Goal: Task Accomplishment & Management: Use online tool/utility

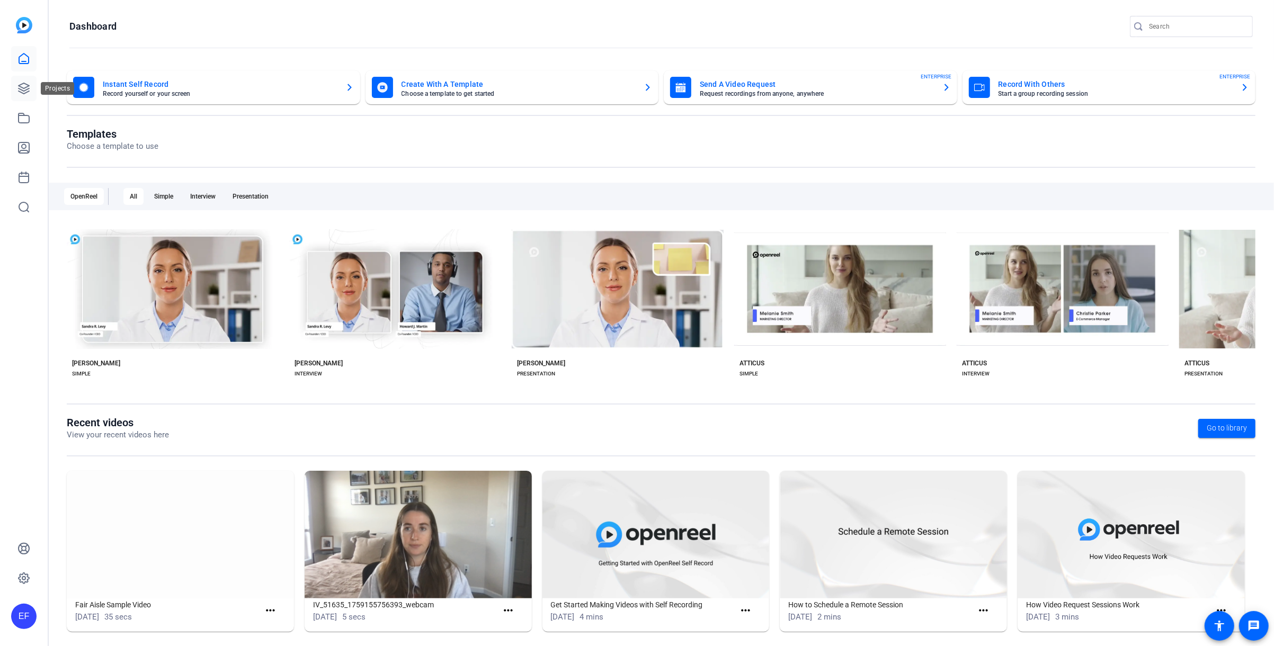
click at [28, 93] on icon at bounding box center [23, 88] width 13 height 13
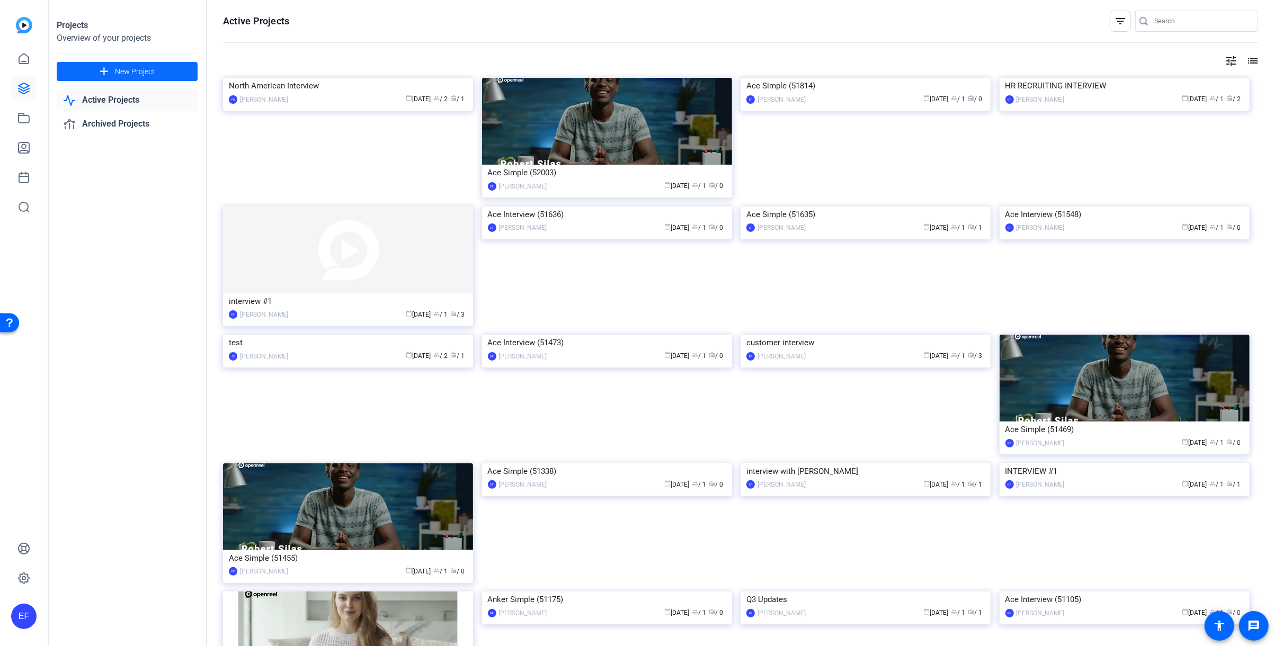
click at [159, 70] on span at bounding box center [127, 71] width 141 height 25
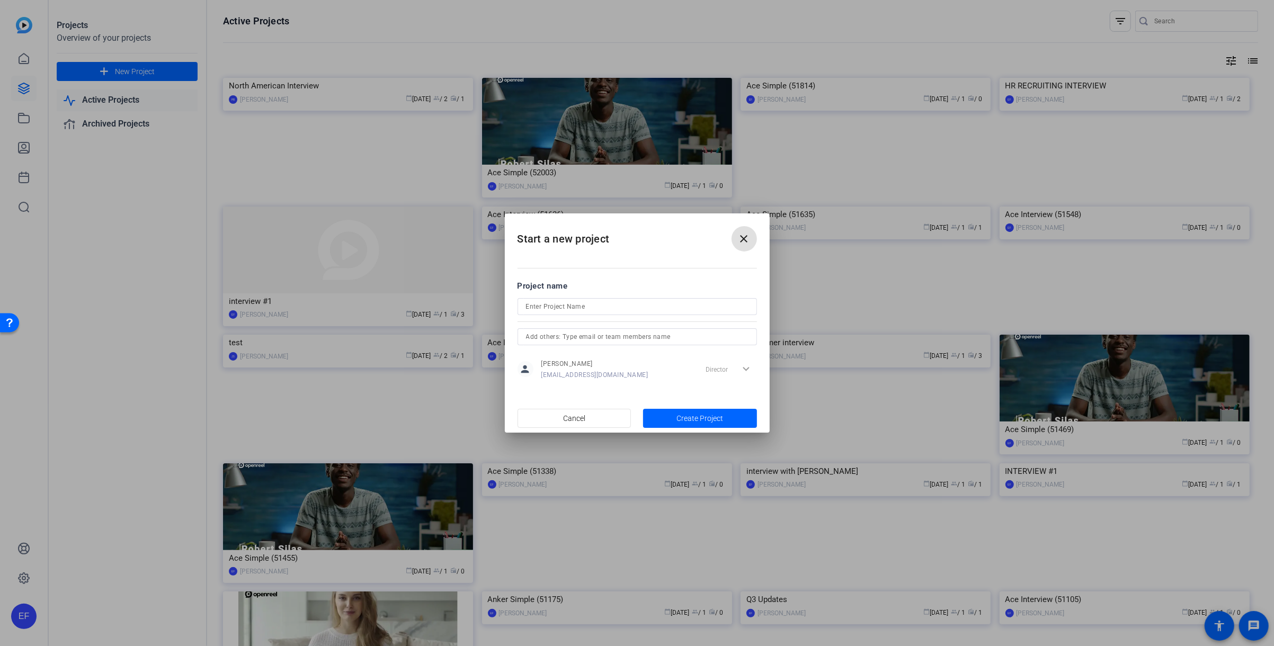
click at [615, 311] on input at bounding box center [637, 306] width 222 height 13
type input "IBM test"
click at [702, 416] on span "Create Project" at bounding box center [699, 418] width 47 height 11
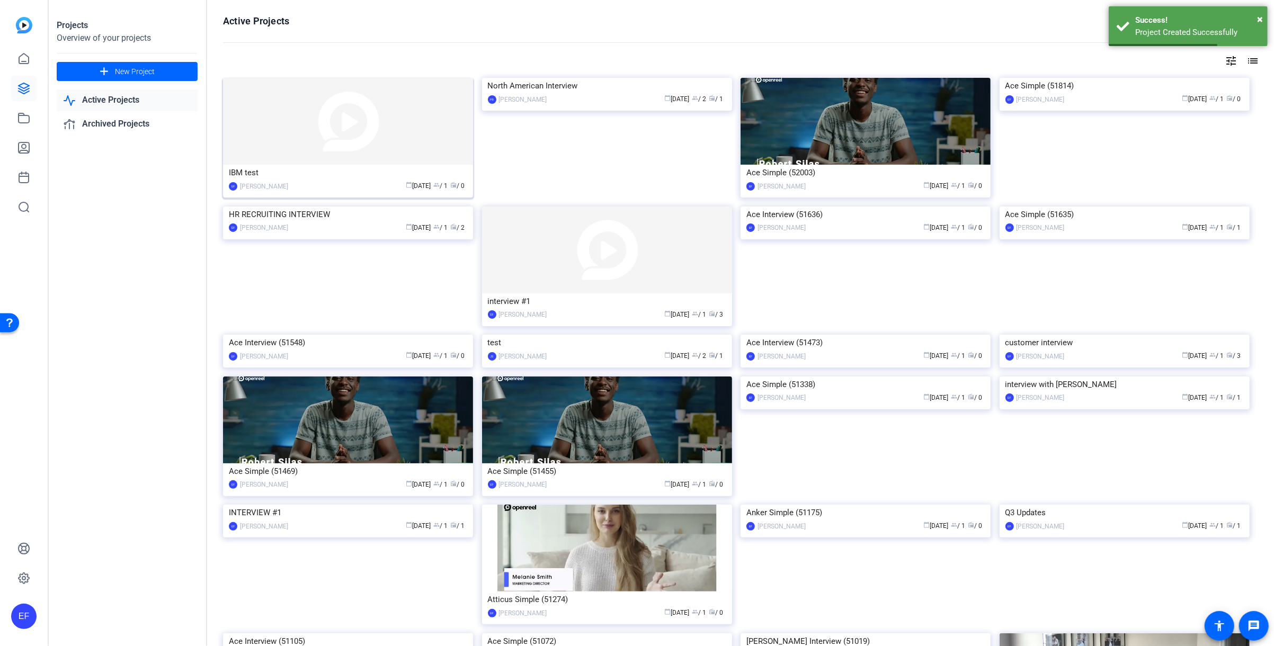
click at [298, 182] on div "calendar_today [DATE] group / 1 radio / 0" at bounding box center [380, 186] width 174 height 11
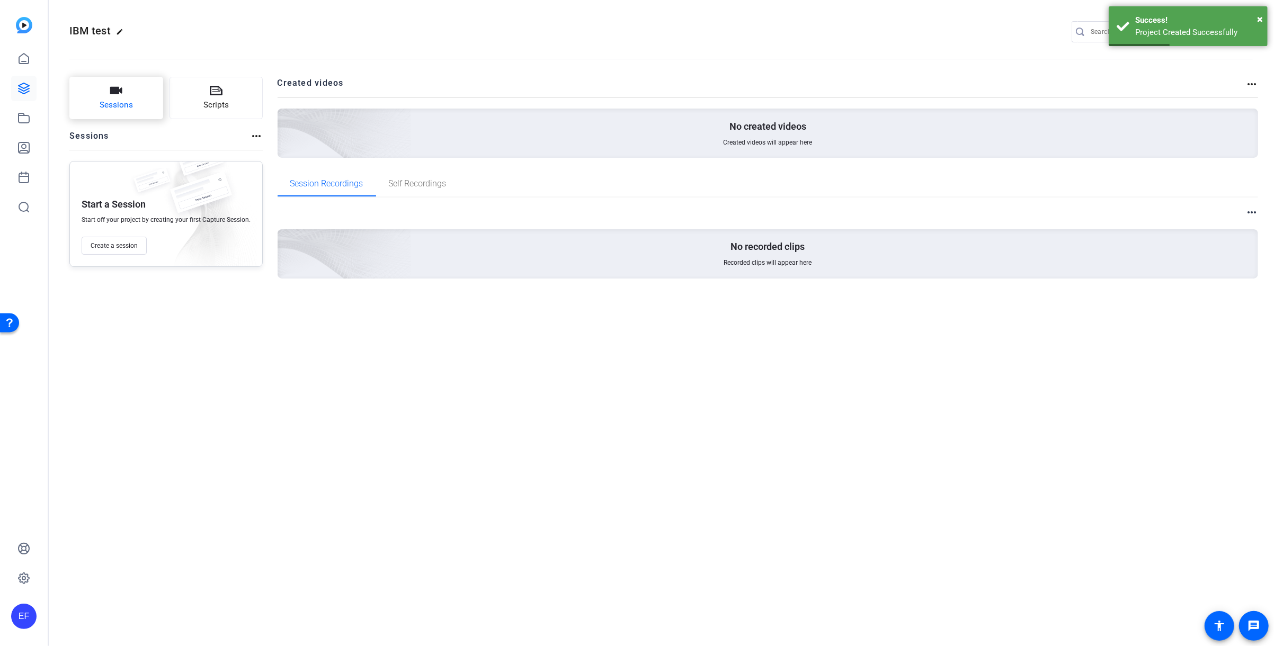
click at [112, 110] on span "Sessions" at bounding box center [116, 105] width 33 height 12
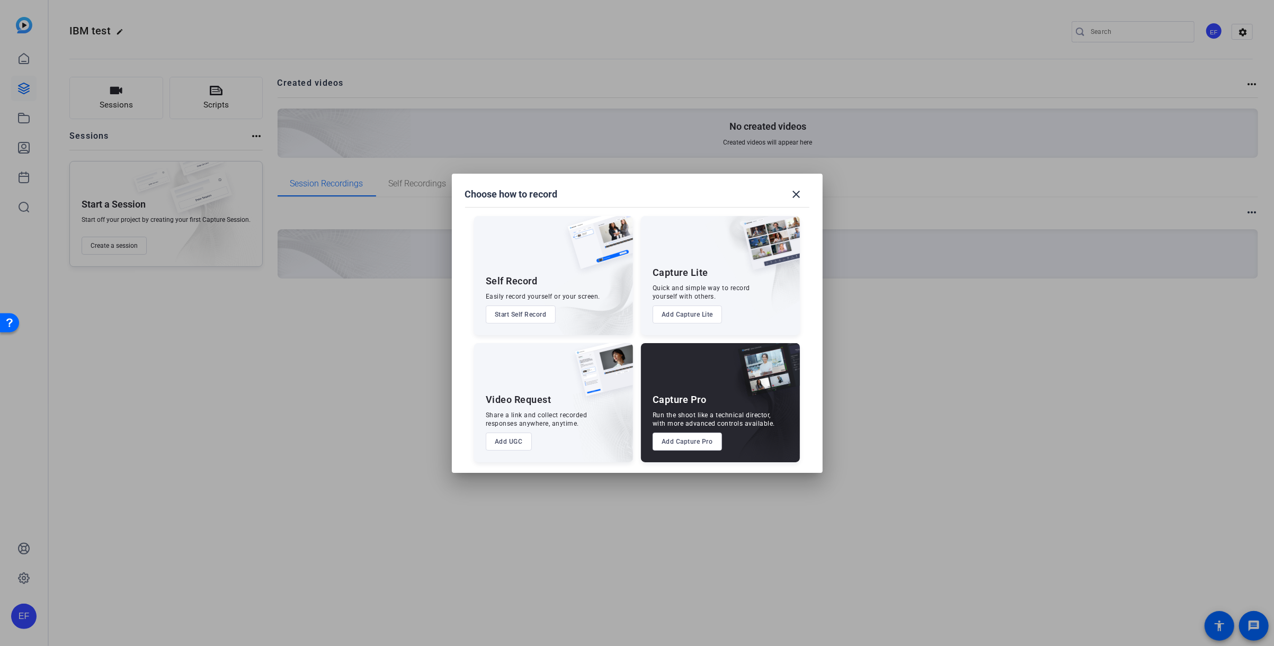
click at [712, 442] on button "Add Capture Pro" at bounding box center [687, 442] width 69 height 18
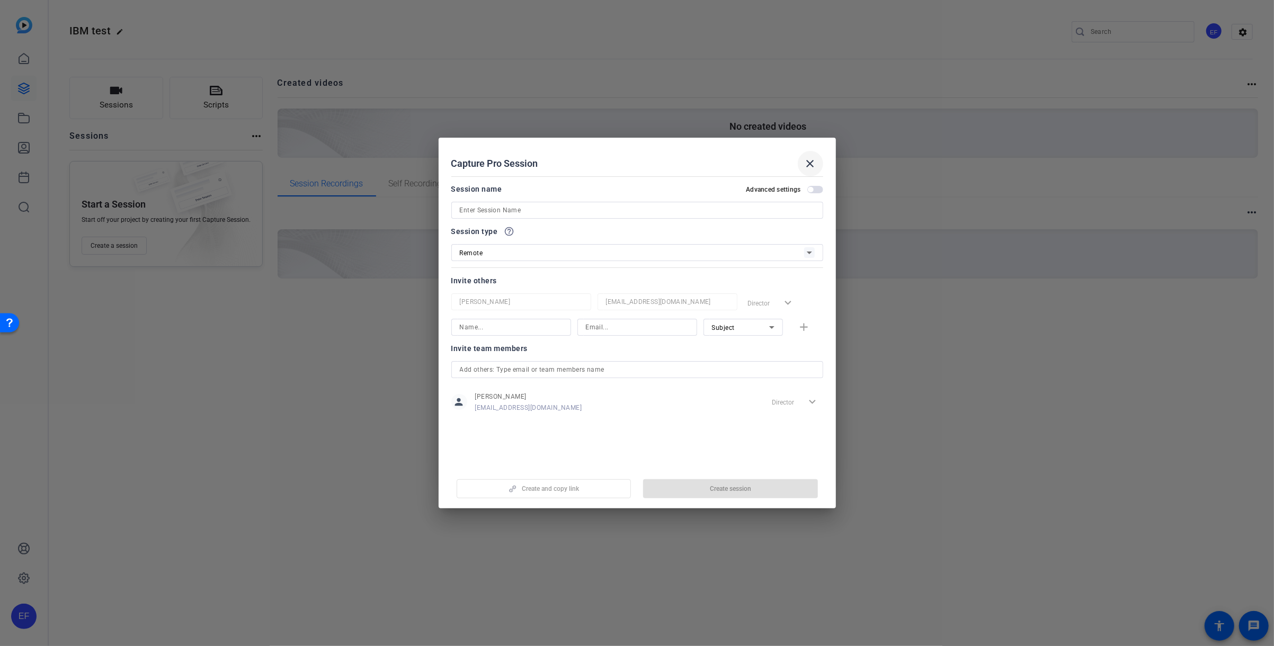
click at [809, 165] on mat-icon "close" at bounding box center [810, 163] width 13 height 13
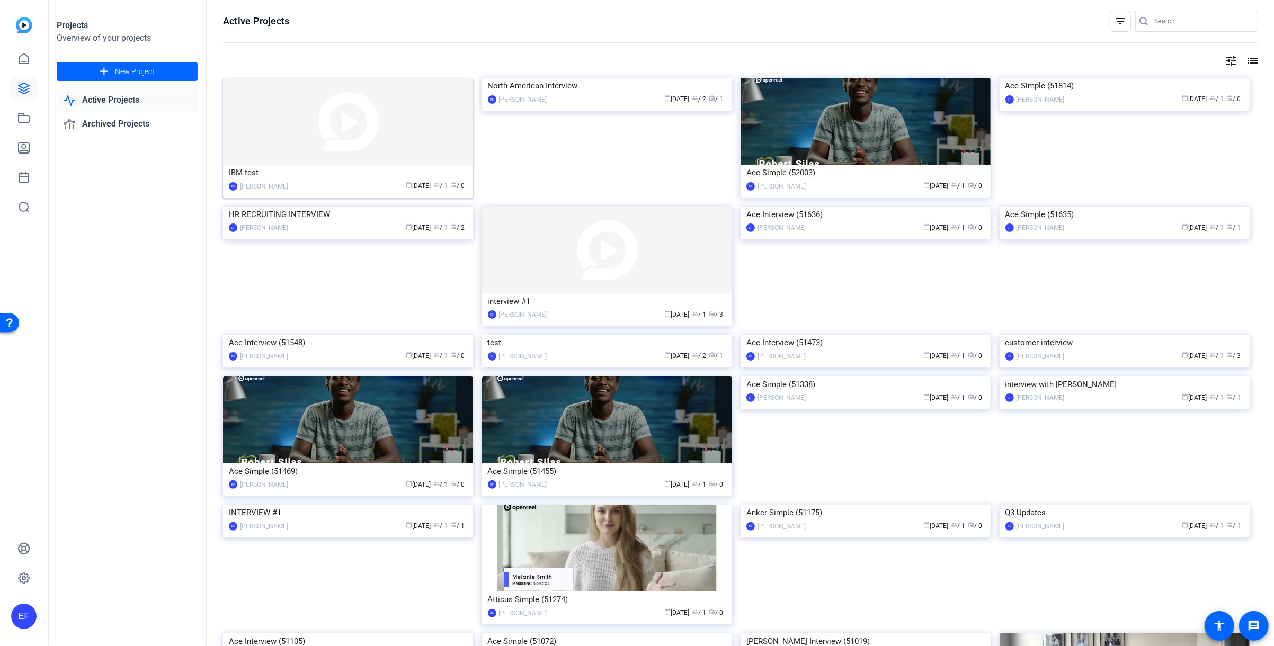
click at [329, 183] on div "calendar_today [DATE] group / 1 radio / 0" at bounding box center [380, 186] width 174 height 11
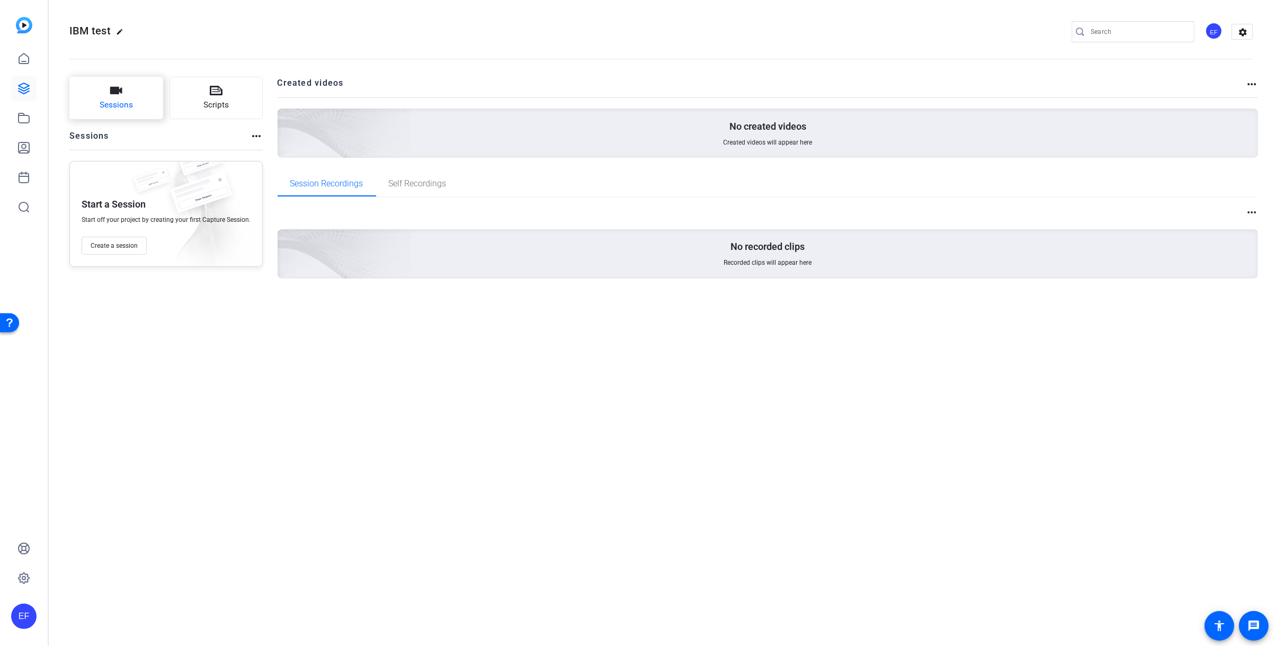
click at [138, 109] on button "Sessions" at bounding box center [116, 98] width 94 height 42
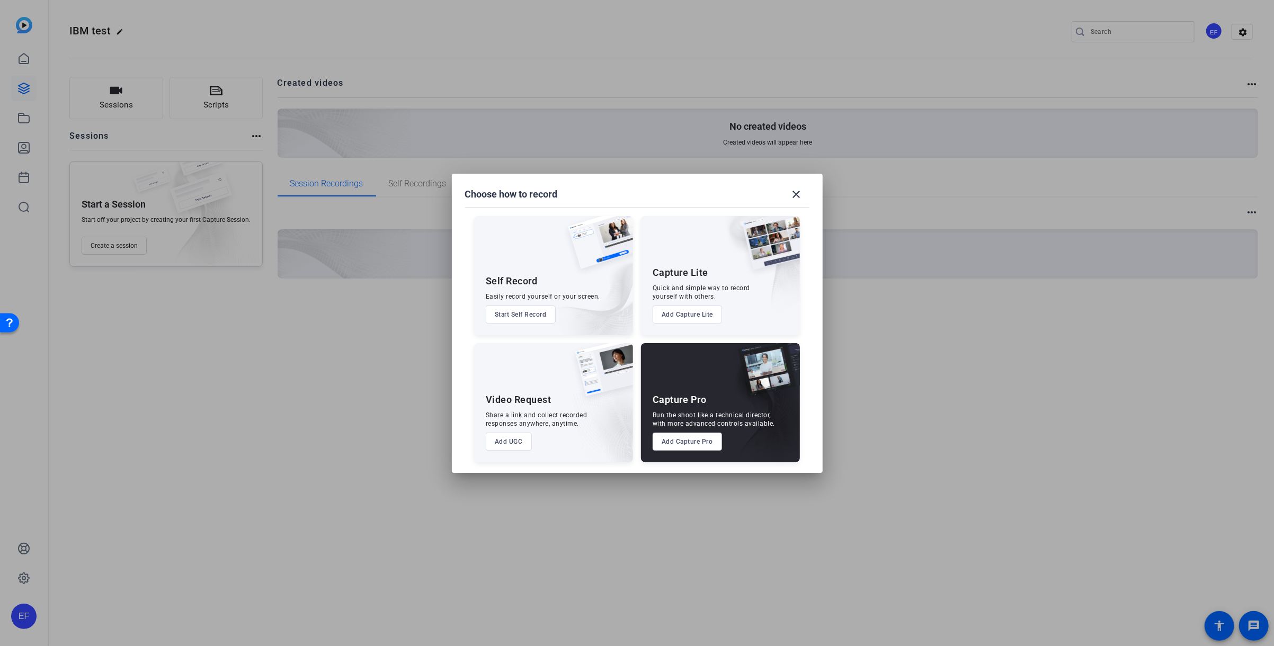
click at [679, 444] on button "Add Capture Pro" at bounding box center [687, 442] width 69 height 18
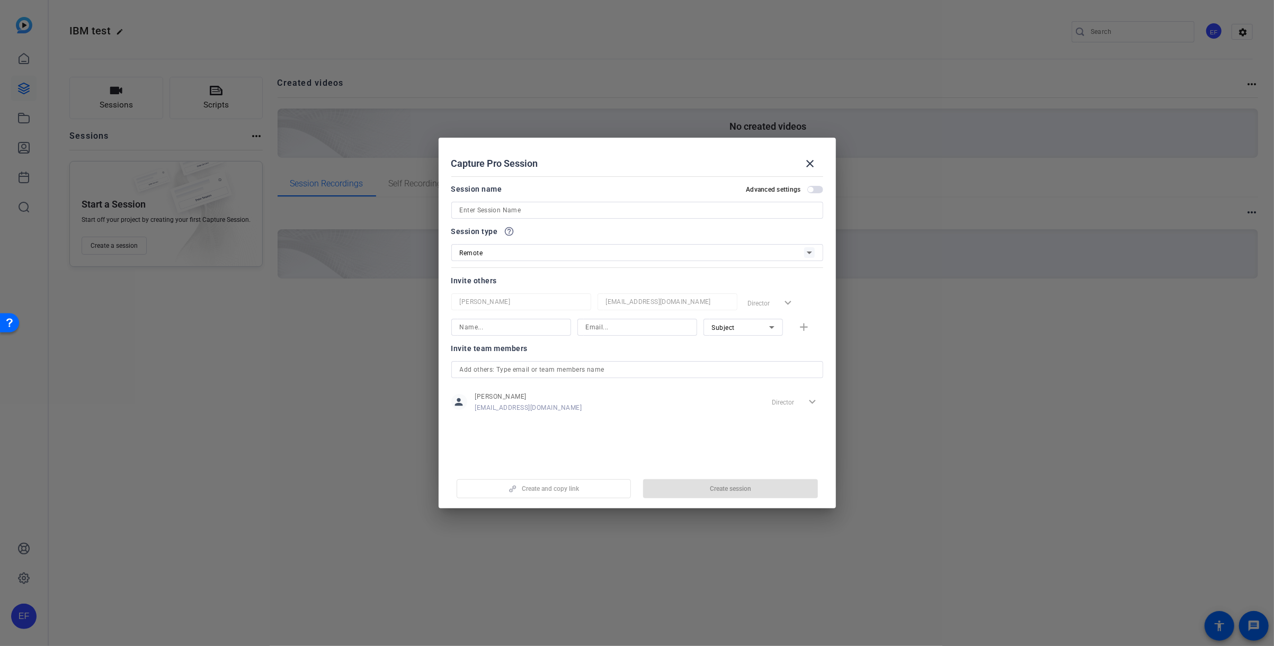
click at [553, 215] on input at bounding box center [637, 210] width 355 height 13
type input "IBM TEST"
click at [538, 253] on div "Remote" at bounding box center [632, 252] width 344 height 13
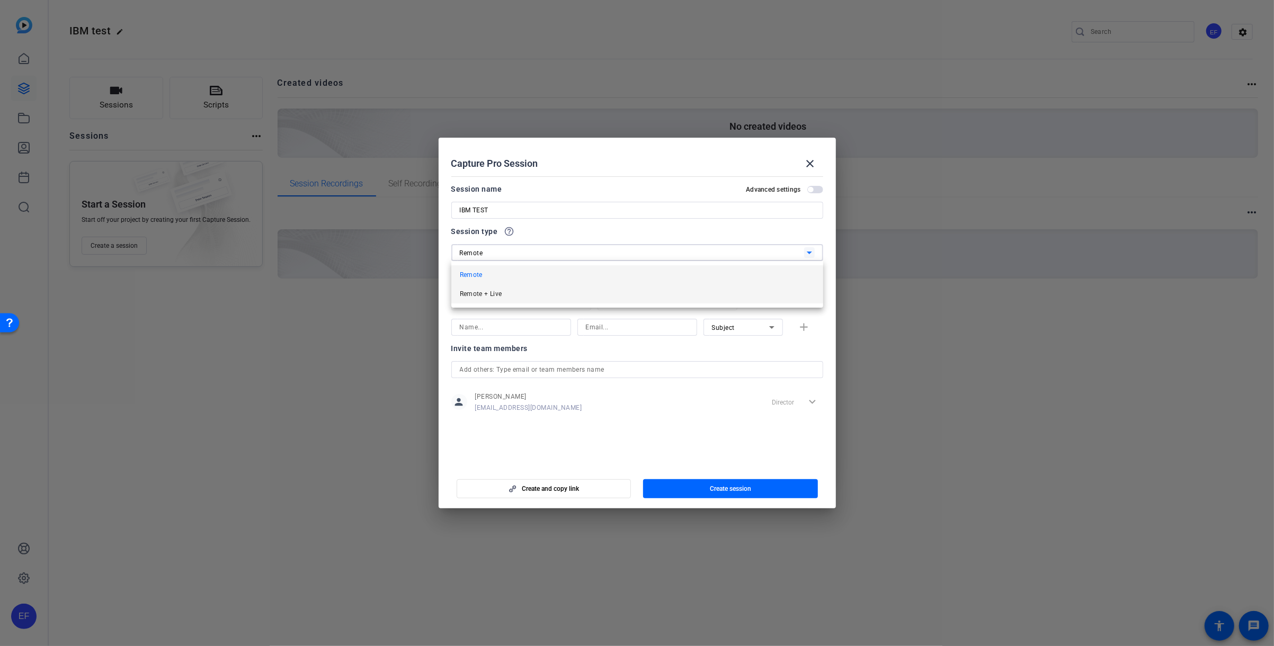
click at [537, 302] on mat-option "Remote + Live" at bounding box center [637, 293] width 372 height 19
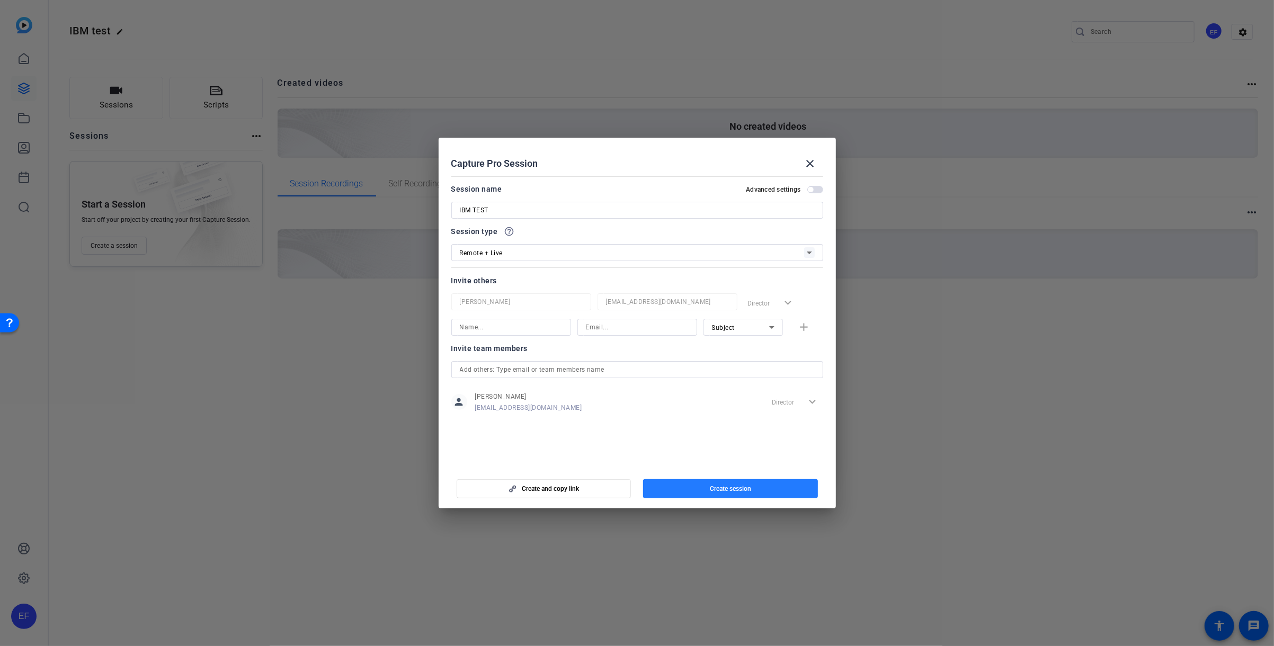
click at [711, 490] on span "Create session" at bounding box center [730, 489] width 41 height 8
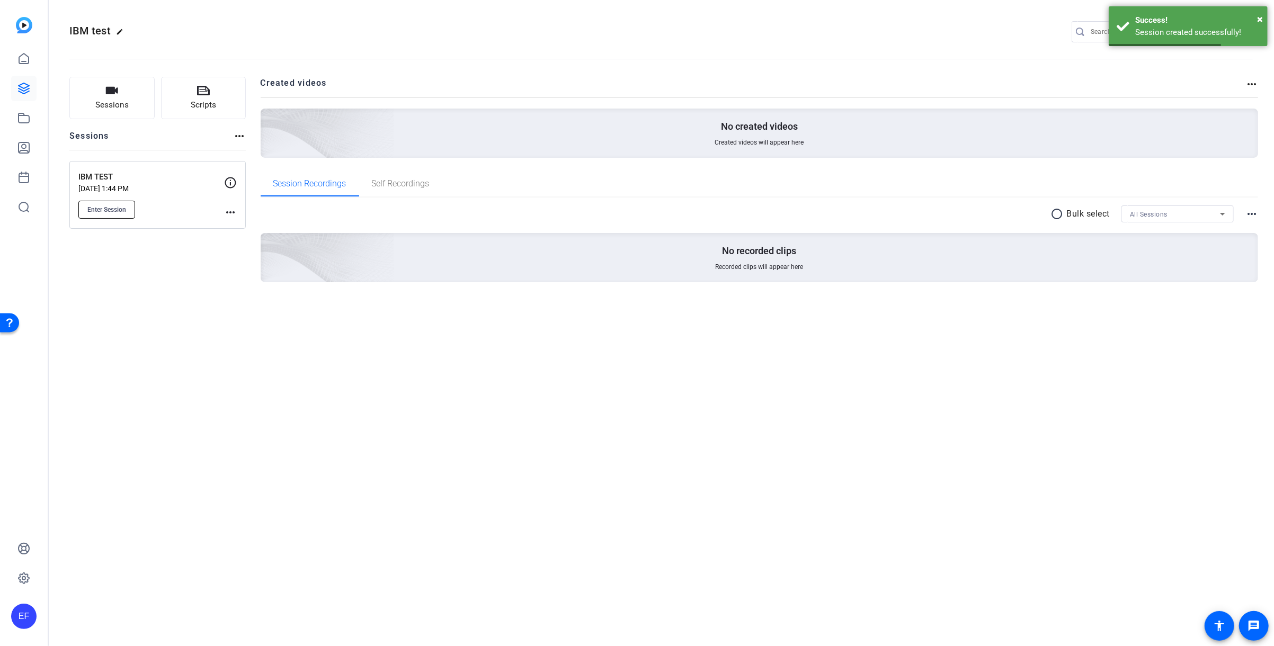
click at [121, 210] on span "Enter Session" at bounding box center [106, 210] width 39 height 8
click at [233, 215] on mat-icon "more_horiz" at bounding box center [230, 212] width 13 height 13
click at [245, 227] on span "Edit Session" at bounding box center [257, 228] width 48 height 13
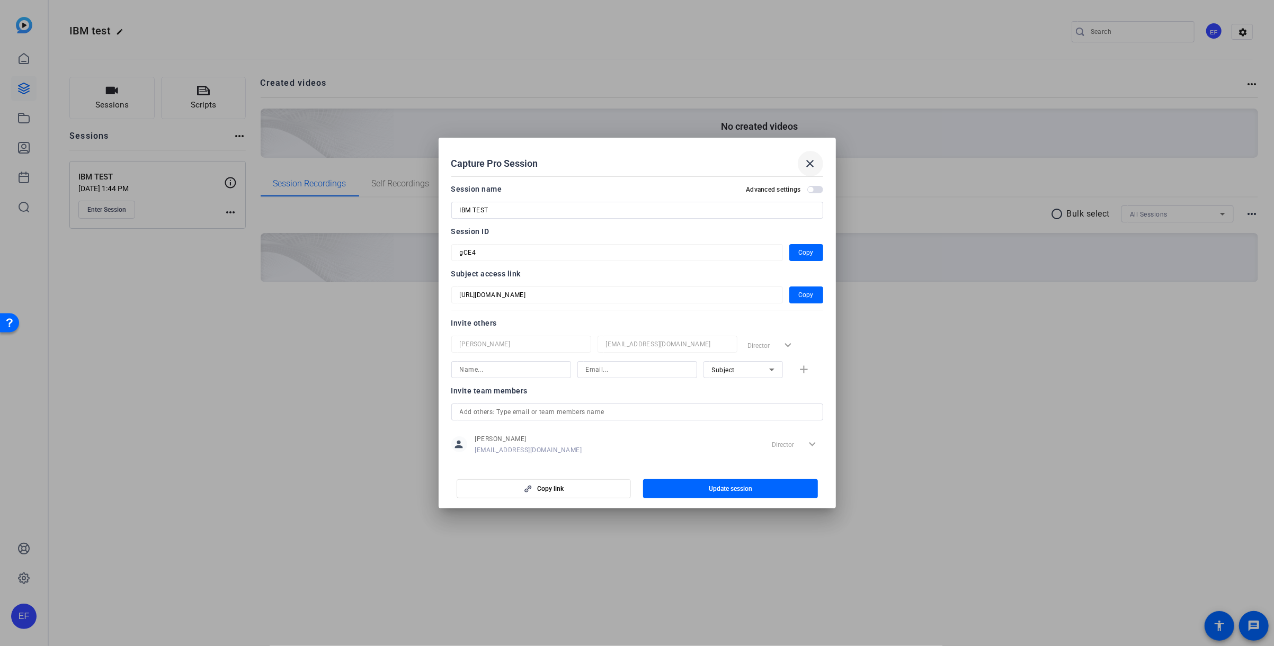
click at [817, 157] on span at bounding box center [810, 163] width 25 height 25
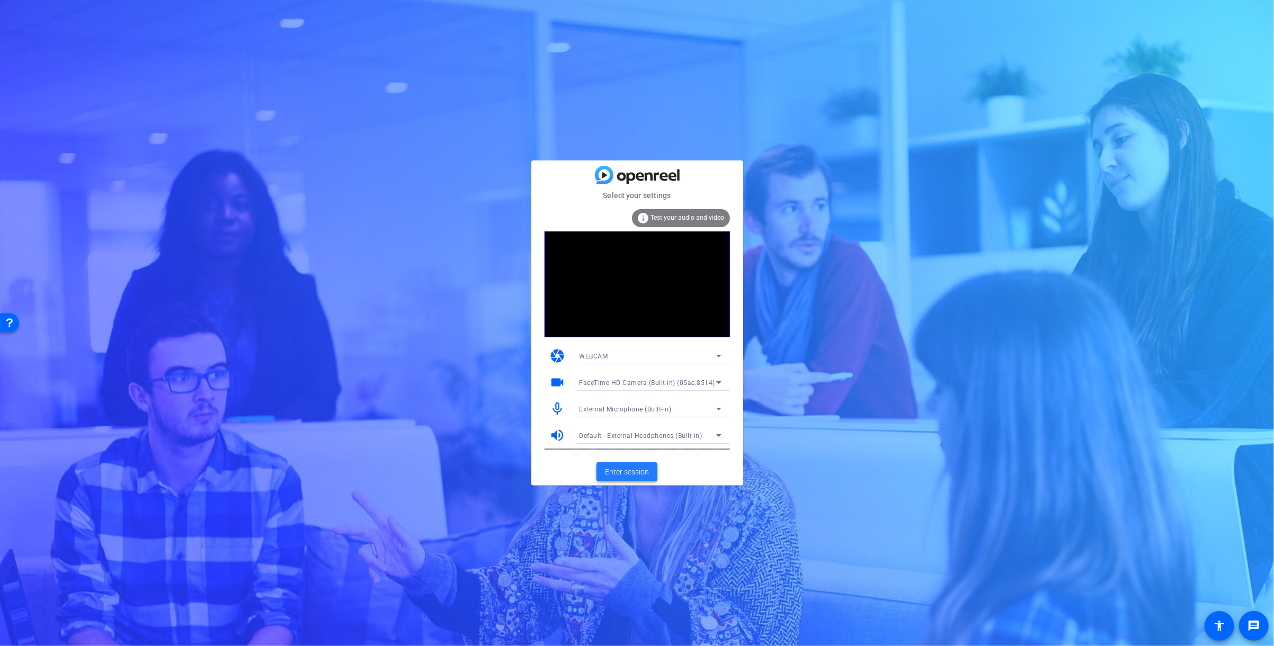
click at [628, 475] on span "Enter session" at bounding box center [627, 472] width 44 height 11
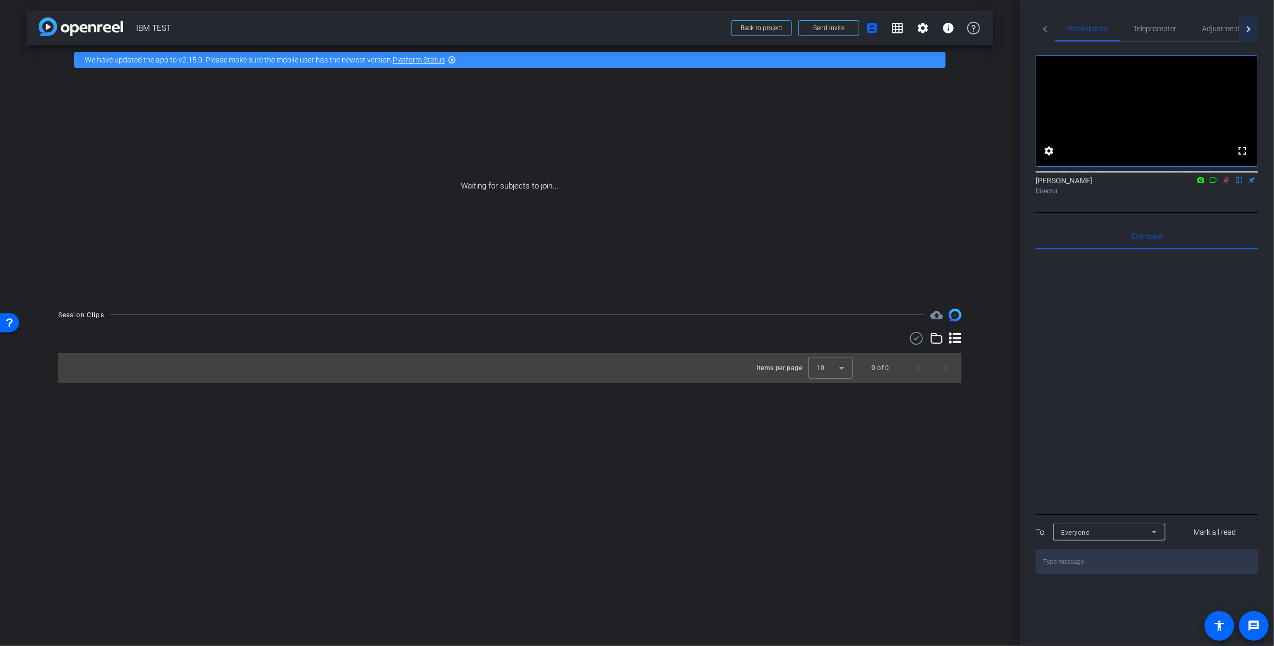
click at [1247, 29] on div at bounding box center [1247, 29] width 6 height 6
click at [1226, 24] on div "Live" at bounding box center [1219, 28] width 48 height 25
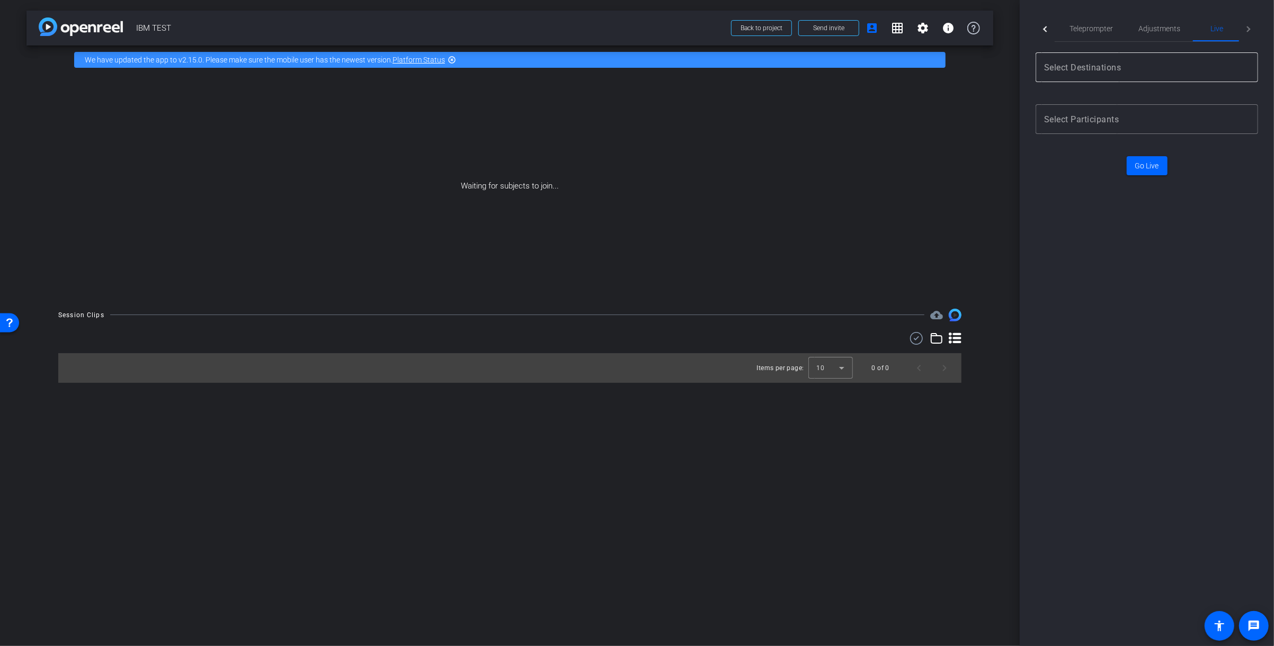
click at [1149, 68] on input "Destination selection" at bounding box center [1144, 67] width 201 height 13
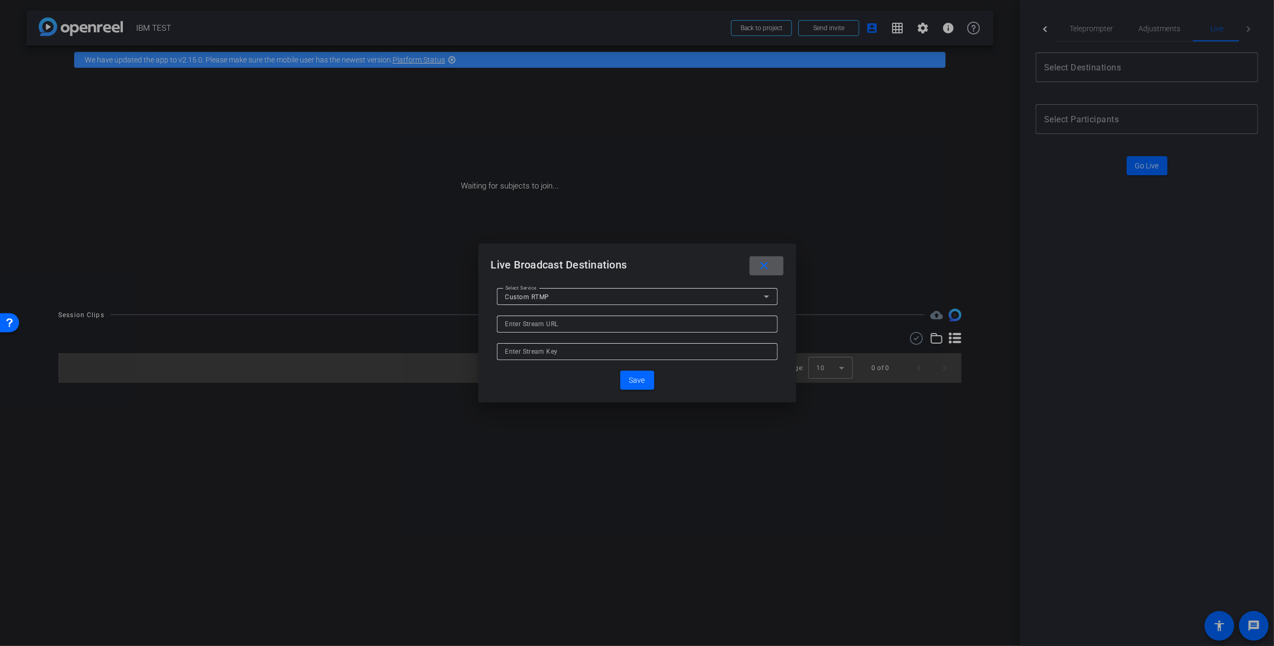
click at [780, 275] on span at bounding box center [766, 265] width 34 height 25
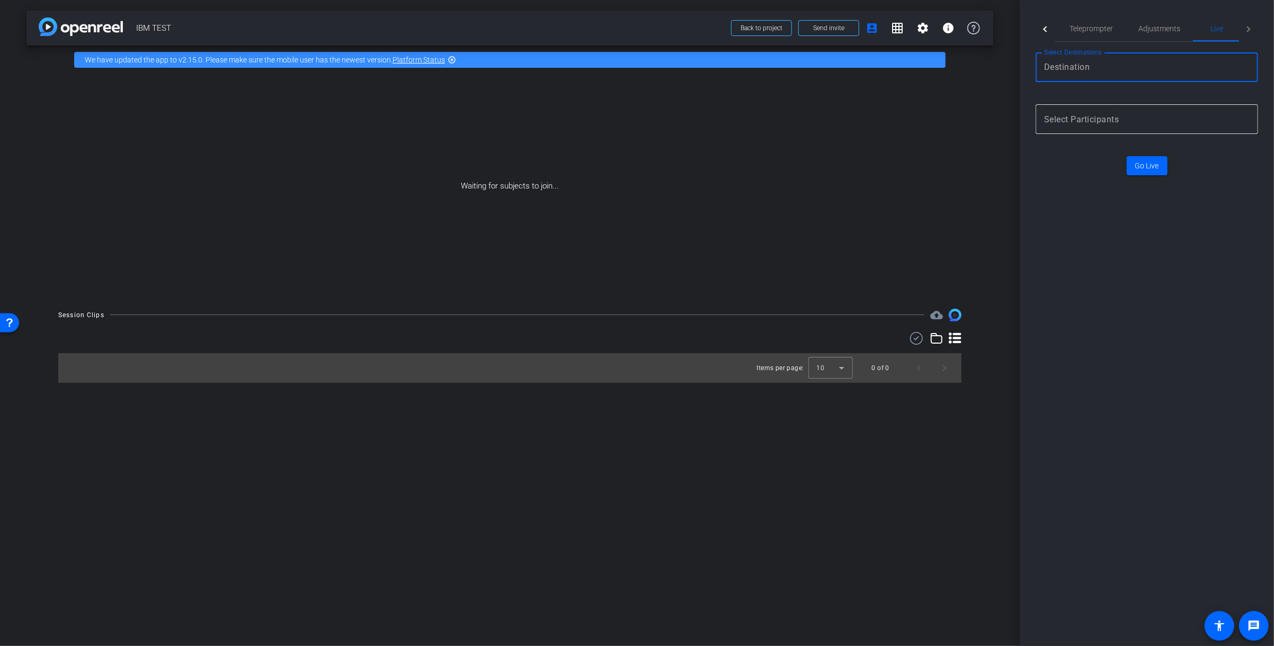
click at [1079, 127] on div at bounding box center [1147, 119] width 206 height 30
click at [1078, 122] on input "Participant selection" at bounding box center [1144, 119] width 201 height 13
click at [1097, 120] on input "Participant selection" at bounding box center [1144, 119] width 201 height 13
click at [1083, 222] on div "Participants Teleprompter Adjustments Live settings Erin Flaherty flip Director…" at bounding box center [1147, 323] width 254 height 646
click at [1102, 62] on div "Select Destinations" at bounding box center [1147, 67] width 206 height 30
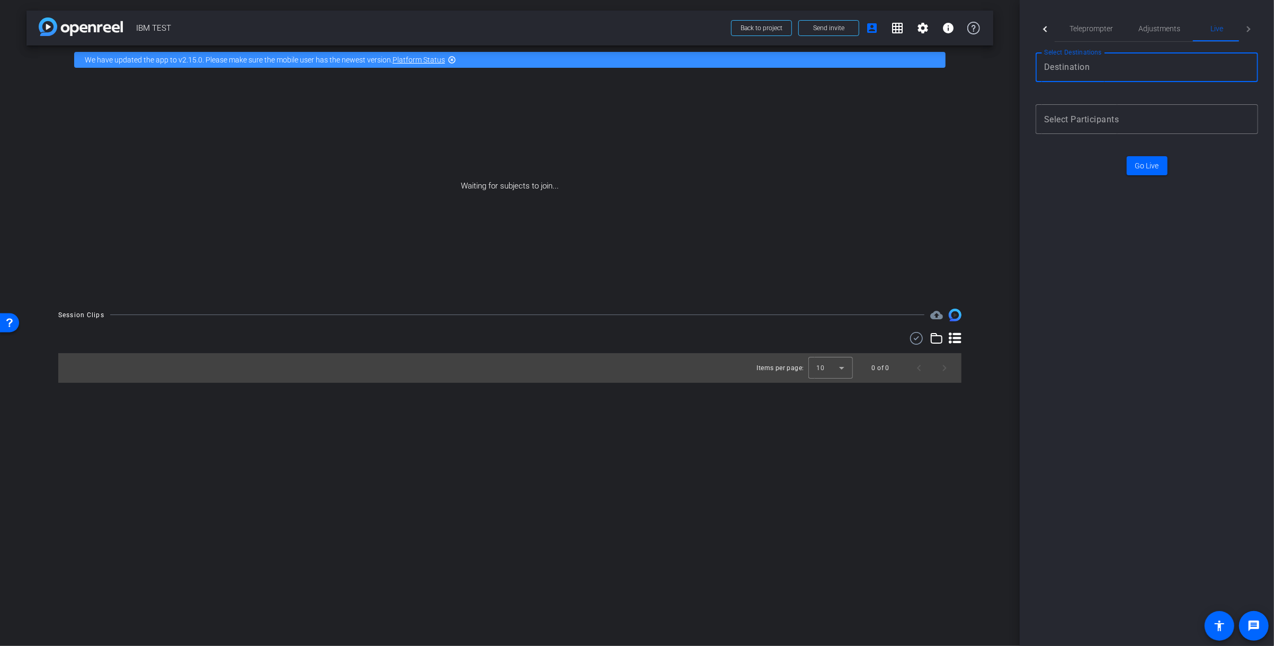
click at [1102, 68] on input "Destination selection" at bounding box center [1144, 67] width 201 height 13
